Goal: Task Accomplishment & Management: Use online tool/utility

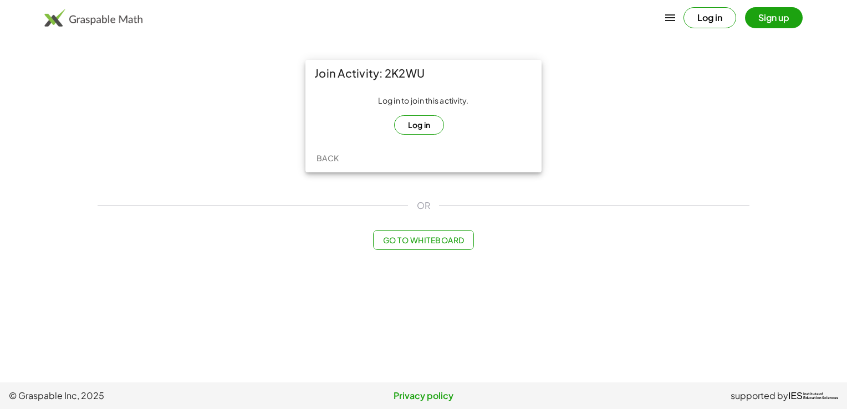
click at [430, 133] on button "Log in" at bounding box center [419, 124] width 50 height 19
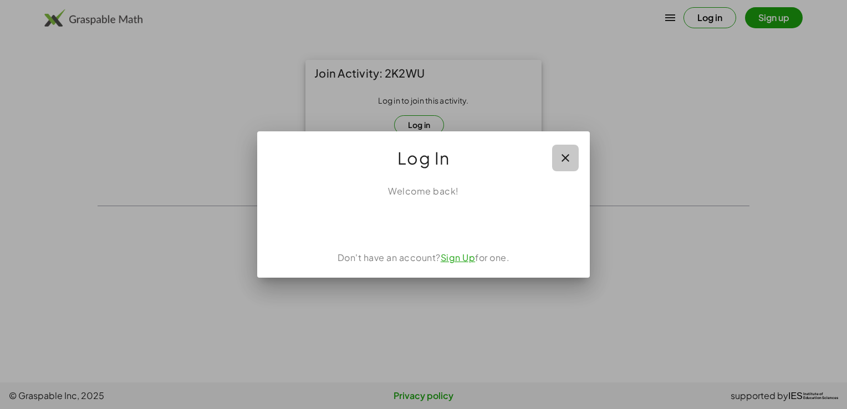
click at [565, 156] on icon "button" at bounding box center [564, 157] width 13 height 13
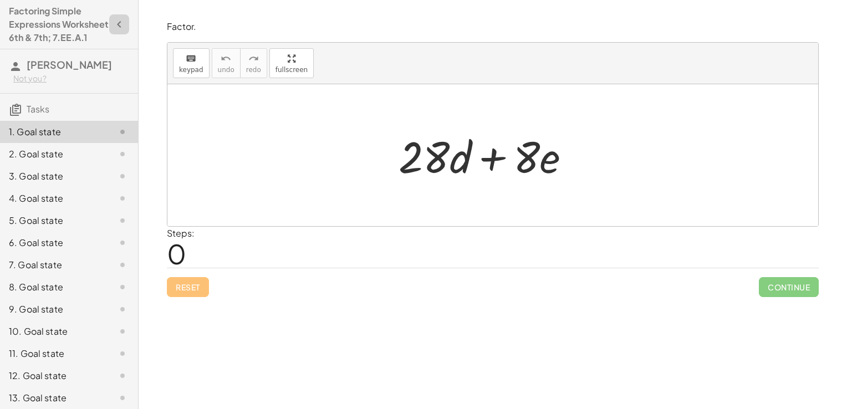
click at [113, 29] on icon "button" at bounding box center [118, 24] width 13 height 13
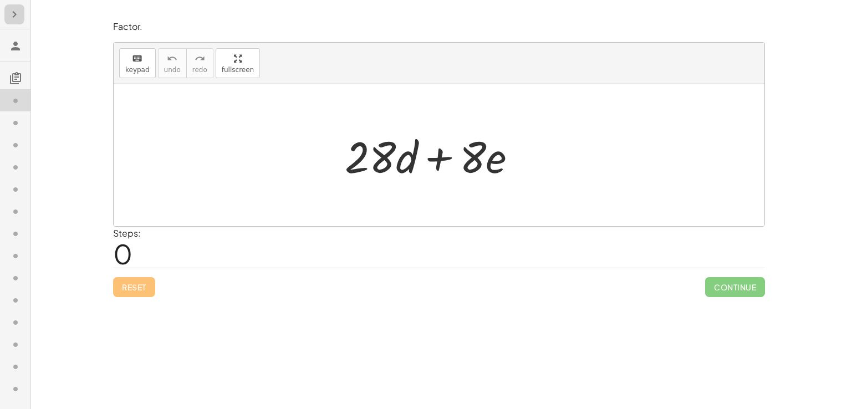
click at [13, 16] on icon "button" at bounding box center [14, 14] width 13 height 13
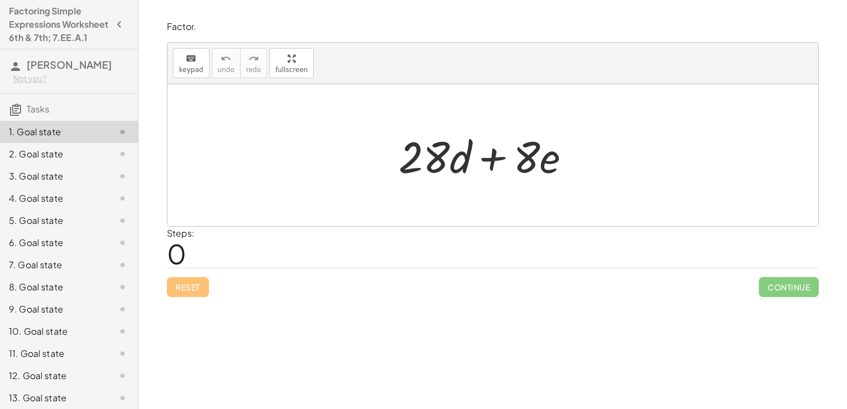
click at [29, 115] on span "Tasks" at bounding box center [38, 109] width 23 height 12
click at [118, 117] on h3 "Tasks" at bounding box center [69, 105] width 138 height 23
click at [78, 117] on h3 "Tasks" at bounding box center [69, 105] width 138 height 23
